Goal: Information Seeking & Learning: Check status

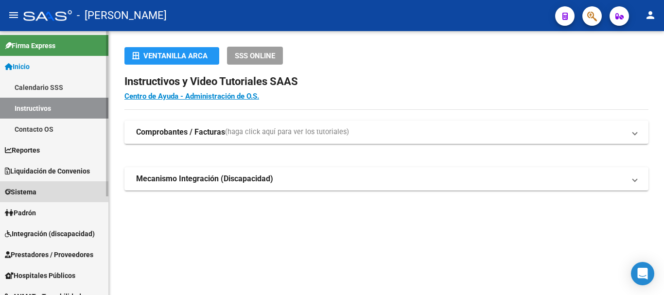
click at [42, 193] on link "Sistema" at bounding box center [54, 191] width 108 height 21
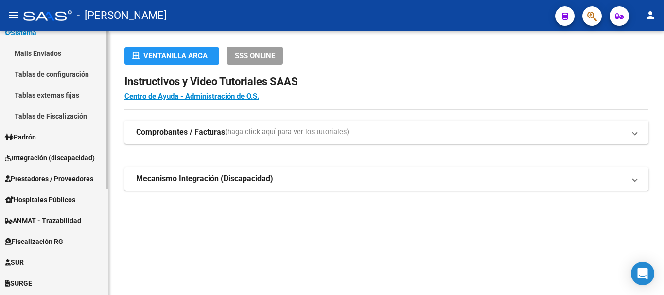
scroll to position [97, 0]
click at [44, 132] on link "Padrón" at bounding box center [54, 136] width 108 height 21
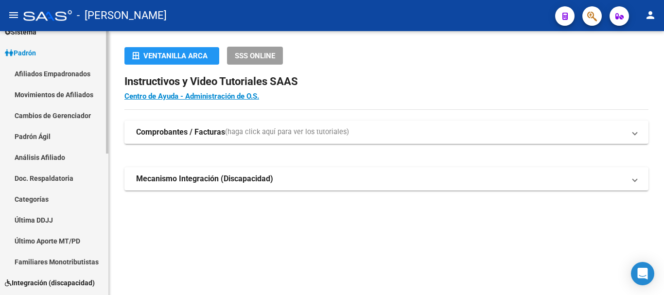
click at [59, 76] on link "Afiliados Empadronados" at bounding box center [54, 73] width 108 height 21
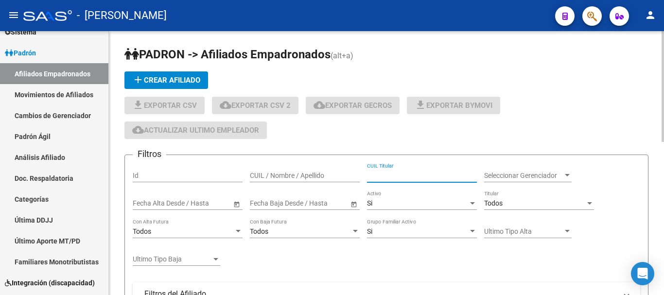
click at [389, 174] on input "CUIL Titular" at bounding box center [422, 176] width 110 height 8
paste input "20238911258"
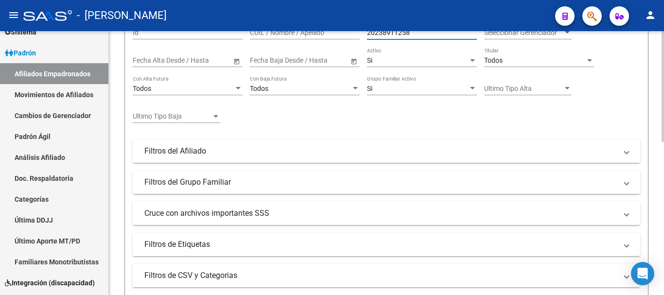
scroll to position [195, 0]
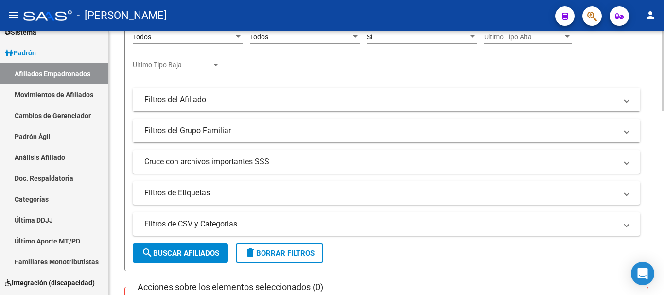
type input "20238911258"
click at [200, 244] on button "search Buscar Afiliados" at bounding box center [180, 253] width 95 height 19
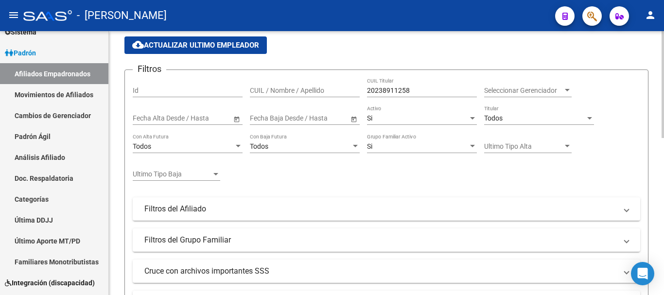
scroll to position [46, 0]
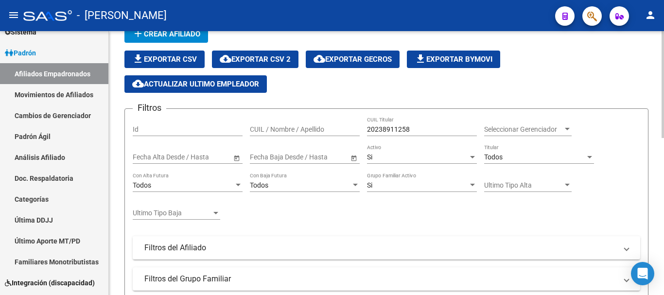
click at [427, 128] on input "20238911258" at bounding box center [422, 130] width 110 height 8
drag, startPoint x: 427, startPoint y: 128, endPoint x: 295, endPoint y: 134, distance: 132.0
click at [295, 134] on div "Filtros Id CUIL / Nombre / Apellido 20238911258 CUIL Titular Seleccionar Gerenc…" at bounding box center [387, 235] width 508 height 236
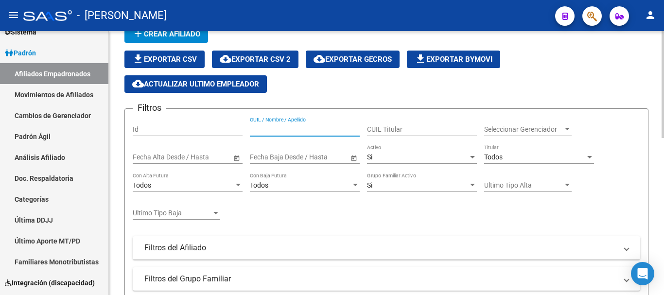
click at [297, 133] on input "CUIL / Nombre / Apellido" at bounding box center [305, 130] width 110 height 8
paste input "20238911258"
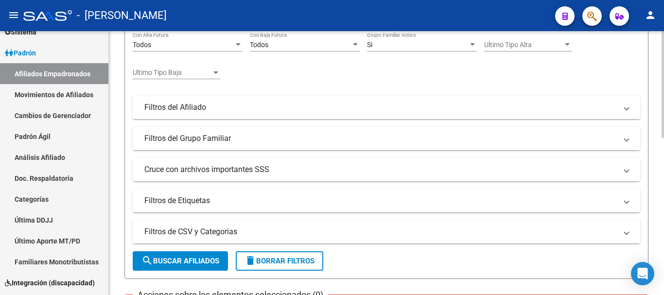
scroll to position [192, 0]
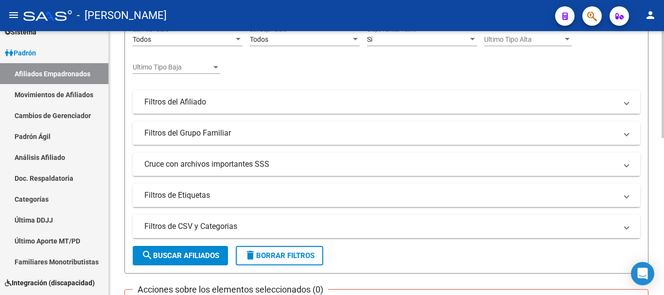
type input "20238911258"
click at [184, 259] on span "search Buscar Afiliados" at bounding box center [181, 255] width 78 height 9
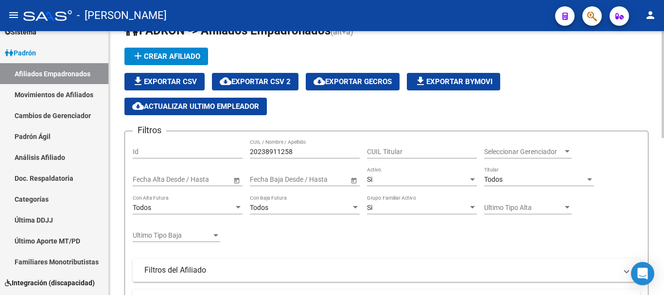
scroll to position [0, 0]
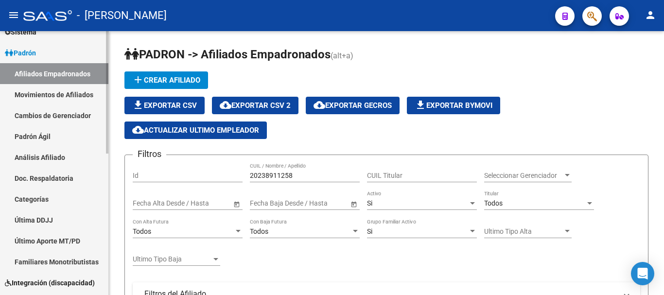
click at [29, 140] on link "Padrón Ágil" at bounding box center [54, 136] width 108 height 21
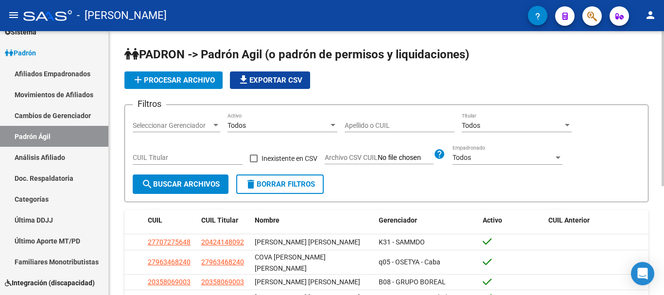
click at [380, 127] on input "Apellido o CUIL" at bounding box center [400, 126] width 110 height 8
paste input "20238911258"
type input "20238911258"
click at [192, 190] on button "search Buscar Archivos" at bounding box center [181, 184] width 96 height 19
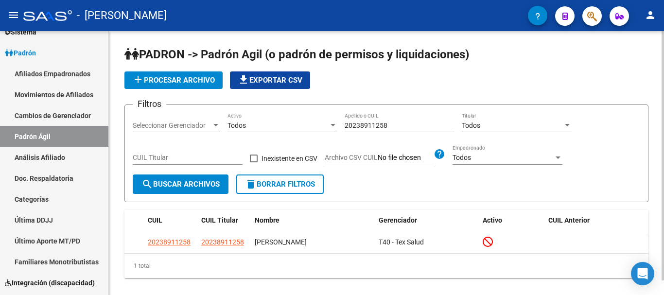
scroll to position [16, 0]
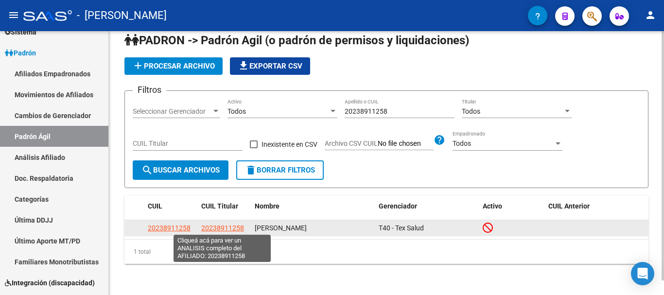
click at [216, 227] on span "20238911258" at bounding box center [222, 228] width 43 height 8
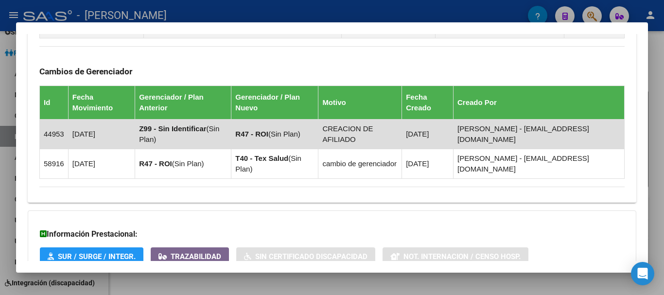
scroll to position [727, 0]
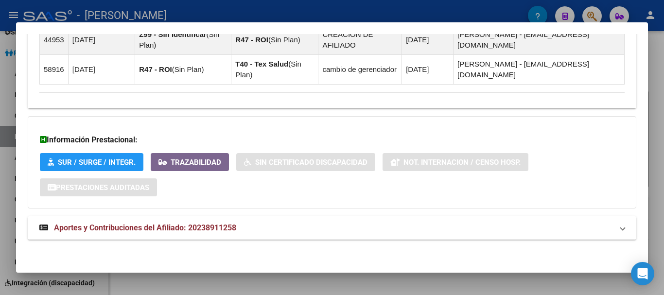
click at [217, 224] on span "Aportes y Contribuciones del Afiliado: 20238911258" at bounding box center [145, 227] width 182 height 9
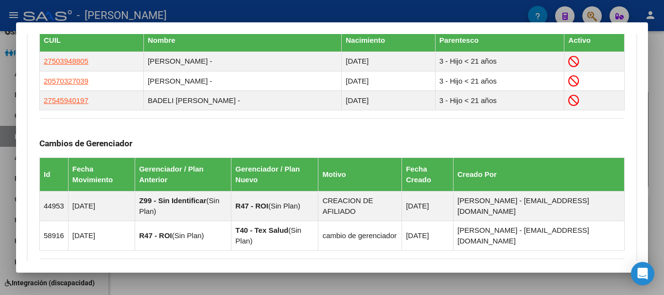
scroll to position [484, 0]
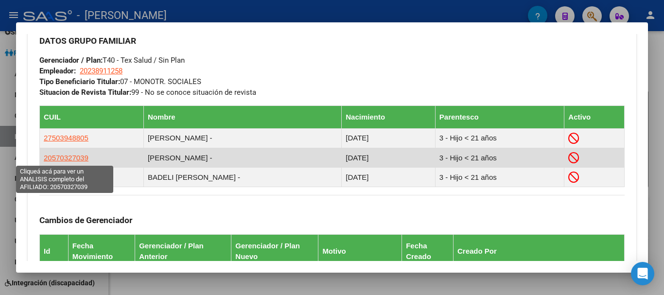
click at [66, 159] on span "20570327039" at bounding box center [66, 158] width 45 height 8
type textarea "20570327039"
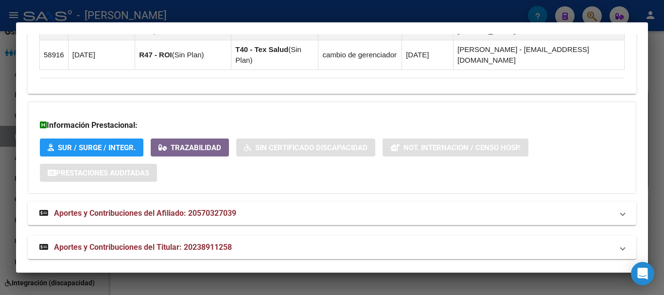
scroll to position [761, 0]
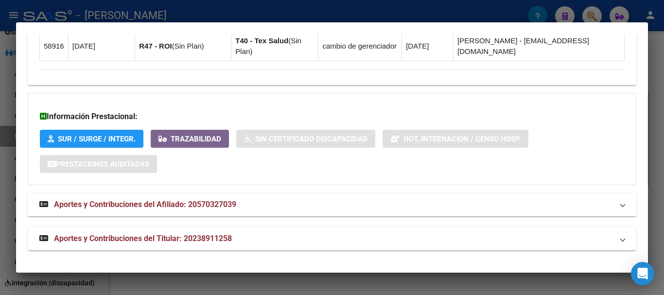
click at [252, 207] on mat-panel-title "Aportes y Contribuciones del Afiliado: 20570327039" at bounding box center [326, 205] width 574 height 12
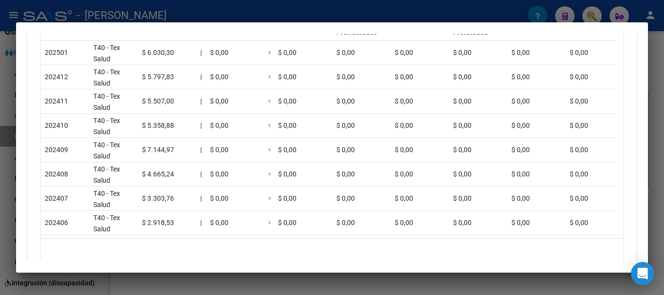
scroll to position [1147, 0]
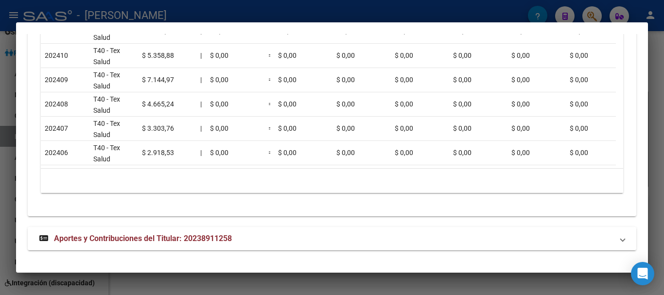
click at [252, 238] on mat-panel-title "Aportes y Contribuciones del Titular: 20238911258" at bounding box center [326, 239] width 574 height 12
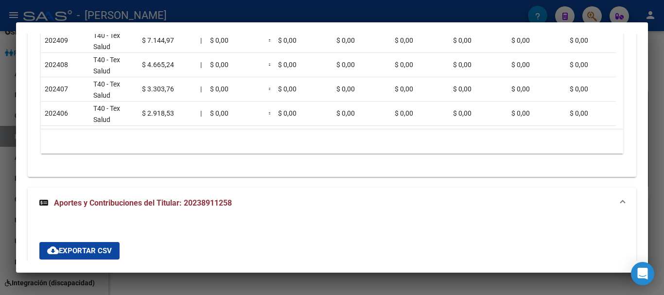
scroll to position [1341, 0]
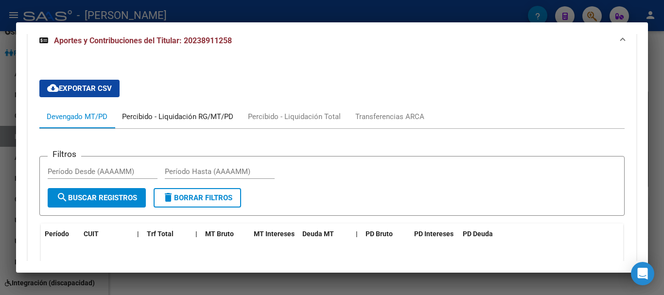
click at [199, 116] on div "Percibido - Liquidación RG/MT/PD" at bounding box center [178, 116] width 126 height 23
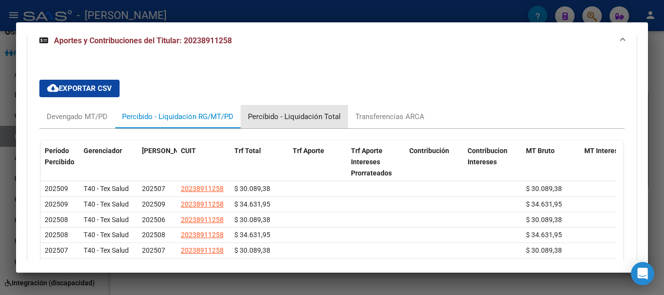
click at [295, 122] on div "Percibido - Liquidación Total" at bounding box center [294, 116] width 93 height 11
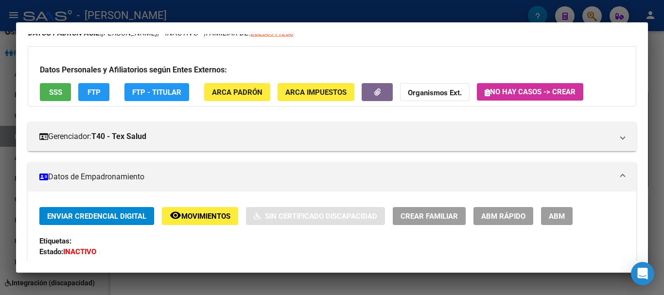
scroll to position [0, 0]
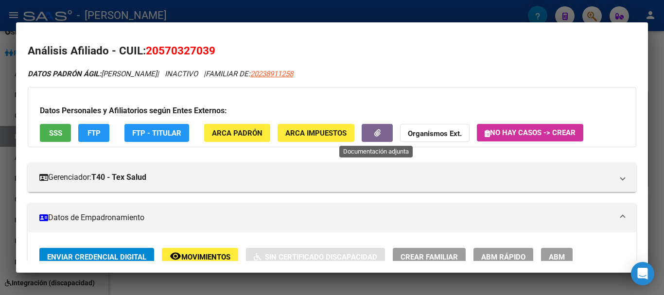
click at [382, 131] on button "button" at bounding box center [377, 133] width 31 height 18
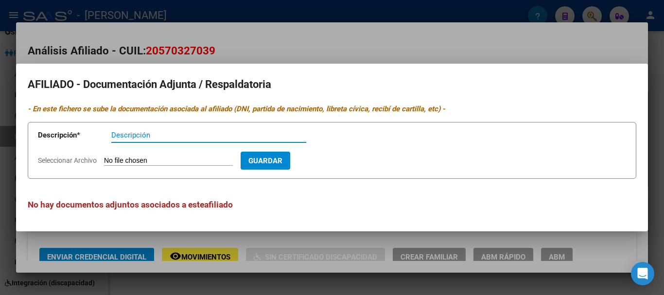
click at [358, 48] on div at bounding box center [332, 147] width 664 height 295
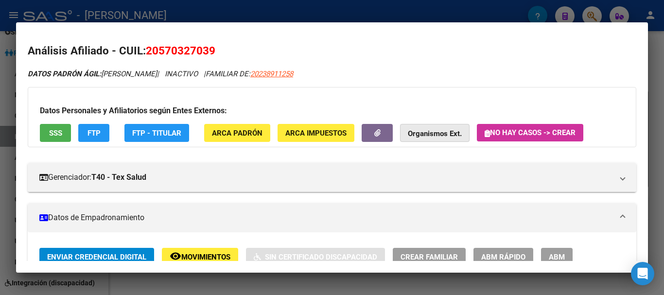
click at [436, 134] on strong "Organismos Ext." at bounding box center [435, 133] width 54 height 9
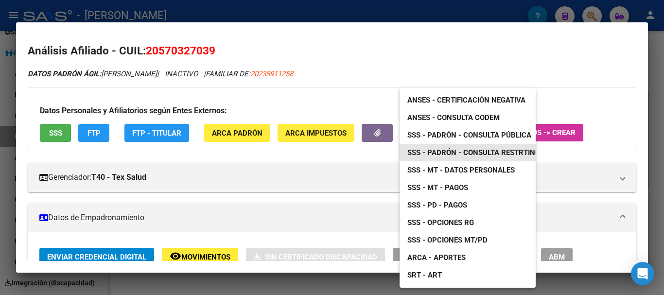
click at [442, 152] on span "SSS - Padrón - Consulta Restrtingida" at bounding box center [480, 152] width 144 height 9
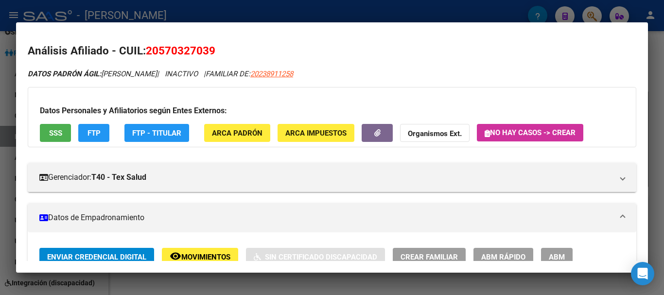
click at [438, 132] on strong "Organismos Ext." at bounding box center [435, 133] width 54 height 9
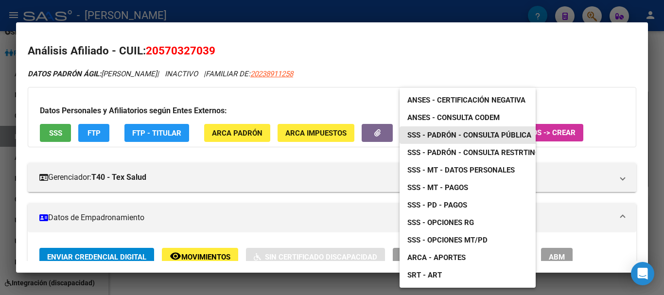
click at [482, 133] on span "SSS - Padrón - Consulta Pública" at bounding box center [470, 135] width 124 height 9
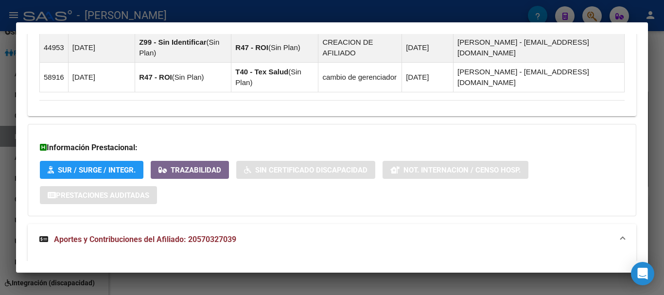
scroll to position [535, 0]
